Goal: Transaction & Acquisition: Purchase product/service

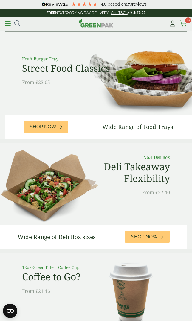
click at [184, 25] on icon at bounding box center [183, 24] width 7 height 6
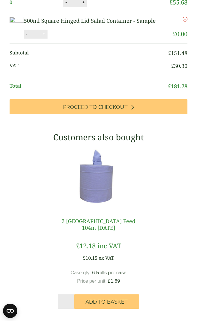
scroll to position [249, 0]
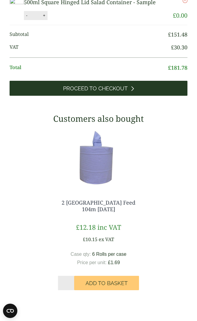
click at [91, 92] on span "Proceed to Checkout" at bounding box center [95, 88] width 65 height 7
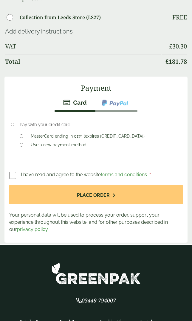
scroll to position [667, 0]
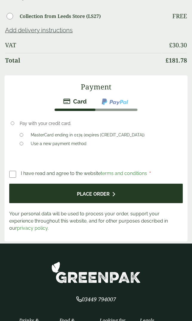
click at [102, 195] on button "Place order" at bounding box center [96, 192] width 174 height 19
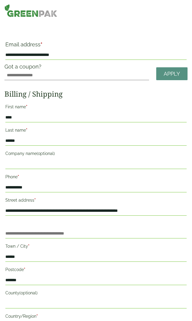
scroll to position [0, 0]
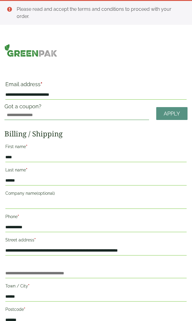
click at [72, 113] on input "Got a coupon?" at bounding box center [76, 115] width 145 height 10
type input "*******"
click at [173, 115] on span "Apply" at bounding box center [172, 113] width 16 height 7
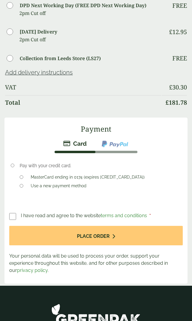
scroll to position [666, 0]
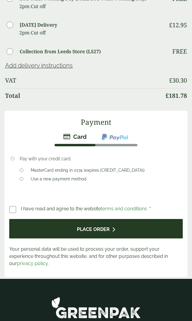
click at [106, 229] on button "Place order" at bounding box center [96, 228] width 174 height 19
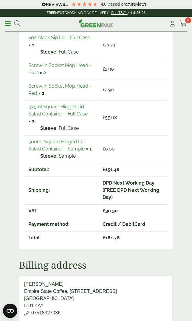
scroll to position [136, 0]
